Goal: Information Seeking & Learning: Learn about a topic

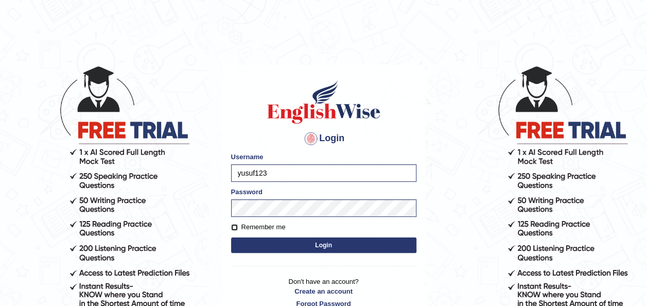
click at [231, 228] on input "Remember me" at bounding box center [234, 227] width 7 height 7
checkbox input "true"
click at [280, 246] on button "Login" at bounding box center [323, 244] width 185 height 15
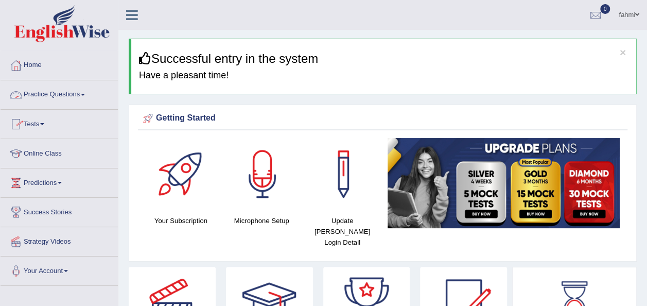
click at [88, 93] on link "Practice Questions" at bounding box center [59, 93] width 117 height 26
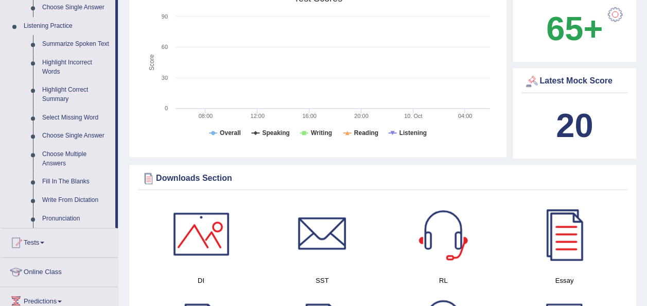
scroll to position [433, 0]
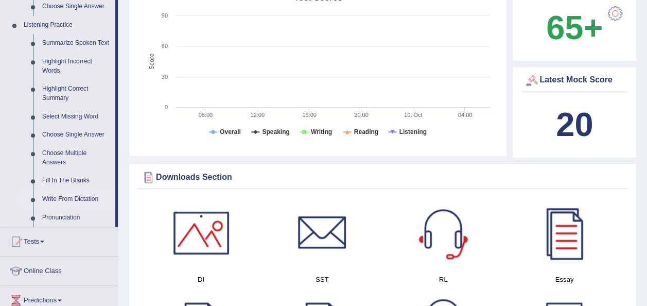
click at [69, 201] on link "Write From Dictation" at bounding box center [77, 199] width 78 height 19
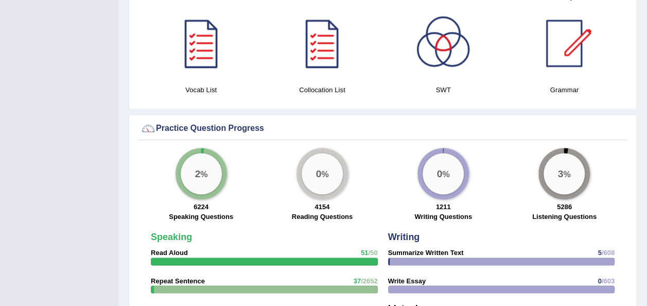
scroll to position [667, 0]
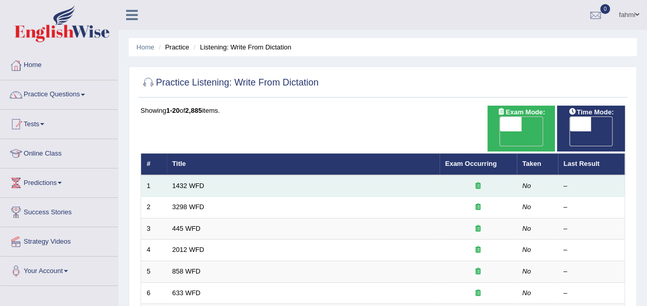
click at [183, 175] on td "1432 WFD" at bounding box center [303, 186] width 273 height 22
drag, startPoint x: 183, startPoint y: 175, endPoint x: 195, endPoint y: 171, distance: 11.9
click at [195, 182] on link "1432 WFD" at bounding box center [189, 186] width 32 height 8
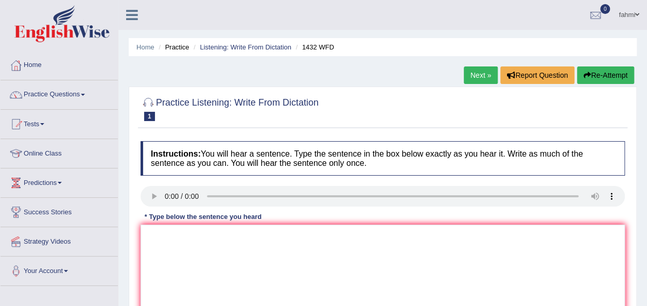
click at [472, 73] on link "Next »" at bounding box center [481, 75] width 34 height 18
click at [179, 250] on textarea at bounding box center [383, 275] width 485 height 100
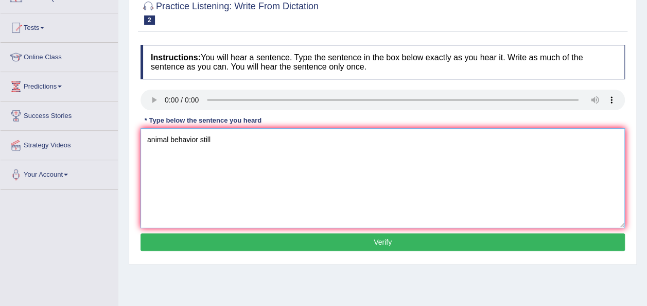
scroll to position [103, 0]
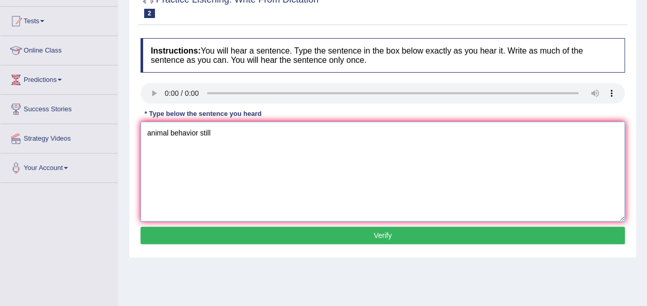
type textarea "animal behavior still"
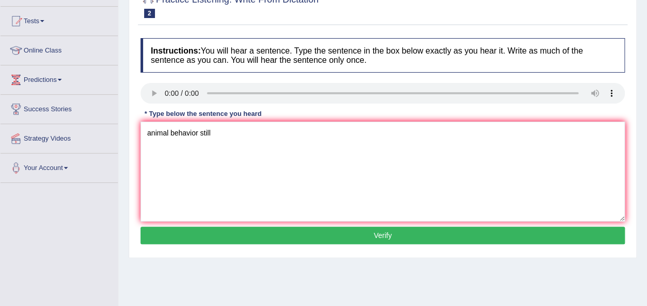
click at [512, 233] on button "Verify" at bounding box center [383, 236] width 485 height 18
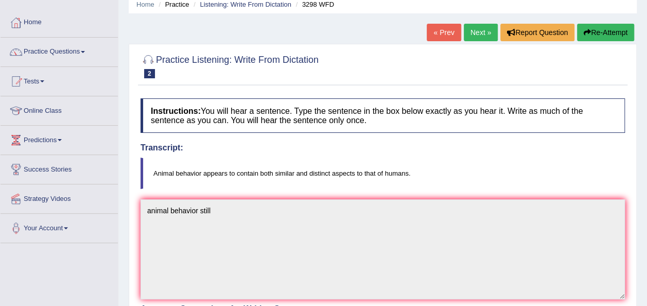
scroll to position [41, 0]
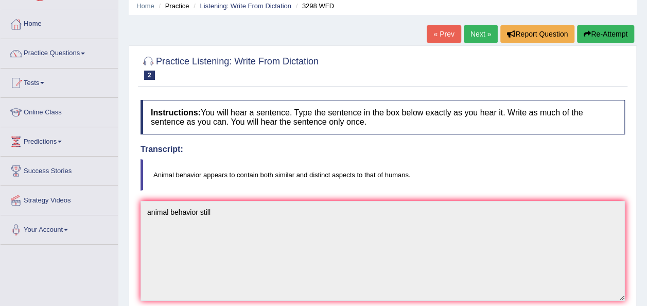
click at [474, 40] on link "Next »" at bounding box center [481, 34] width 34 height 18
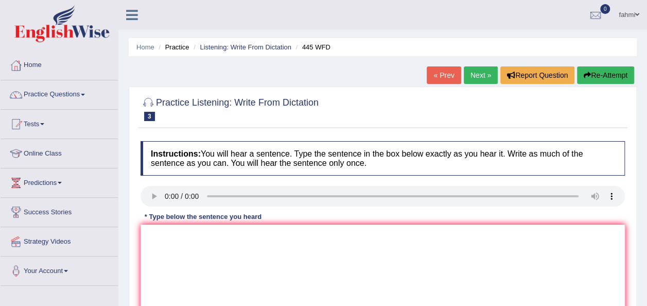
click at [481, 79] on link "Next »" at bounding box center [481, 75] width 34 height 18
click at [481, 76] on link "Next »" at bounding box center [481, 75] width 34 height 18
